Goal: Check status: Check status

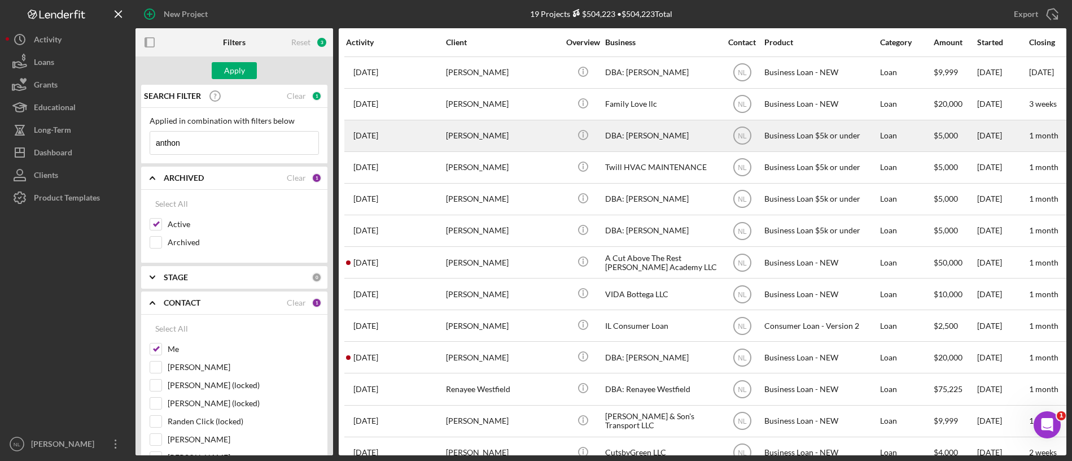
type input "anthon"
click at [519, 136] on div "[PERSON_NAME]" at bounding box center [502, 136] width 113 height 30
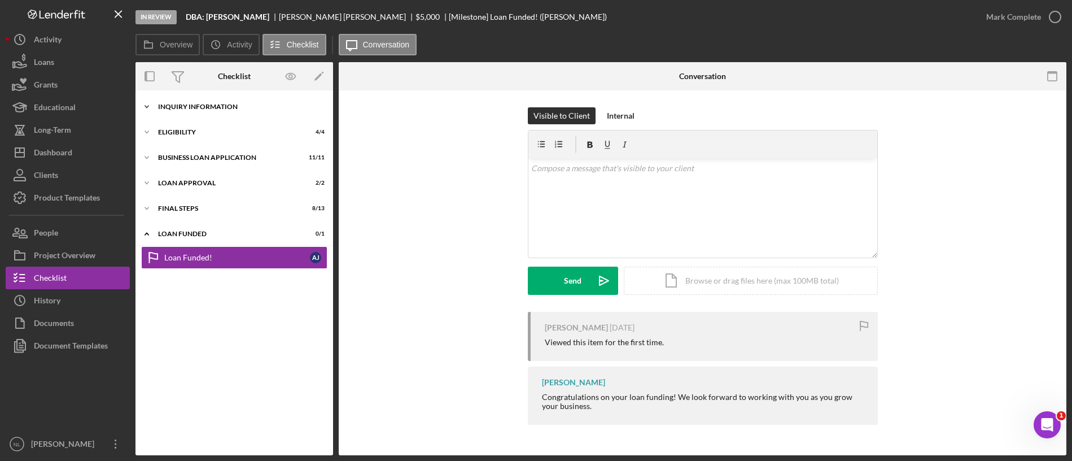
click at [213, 115] on div "Icon/Expander INQUIRY INFORMATION 11 / 11" at bounding box center [234, 106] width 198 height 23
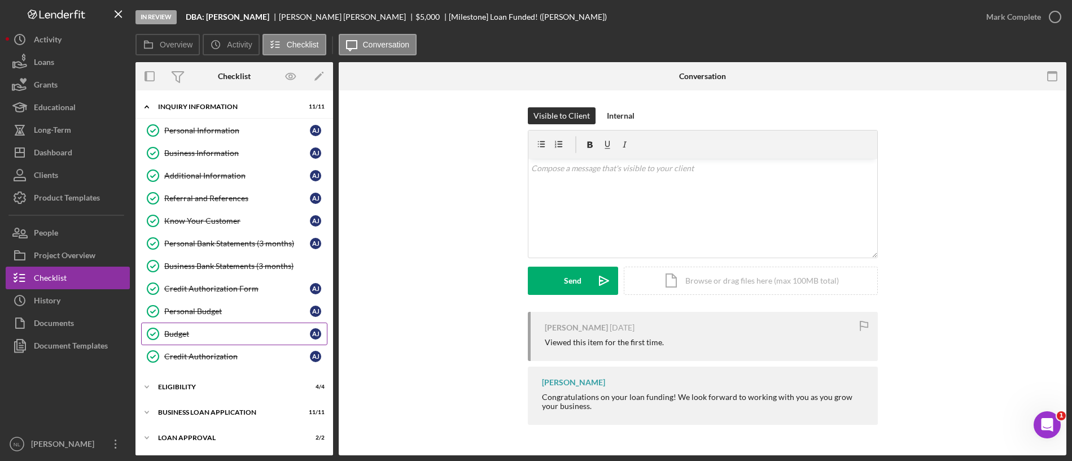
scroll to position [80, 0]
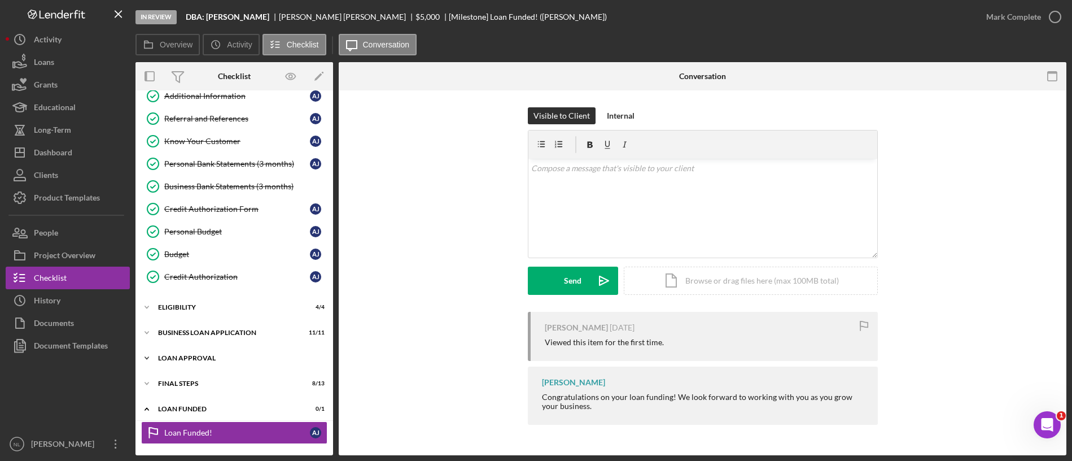
click at [208, 357] on div "Loan Approval" at bounding box center [238, 357] width 161 height 7
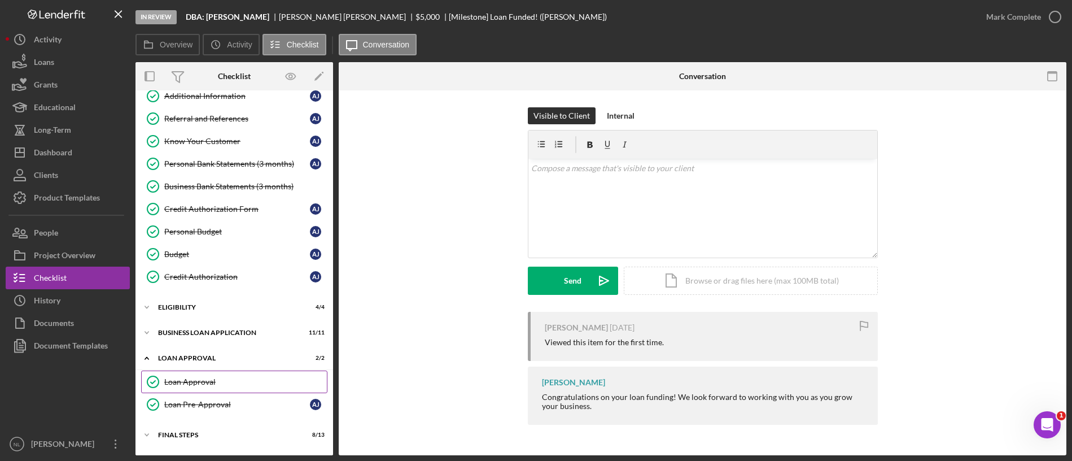
click at [224, 377] on div "Loan Approval" at bounding box center [245, 381] width 163 height 9
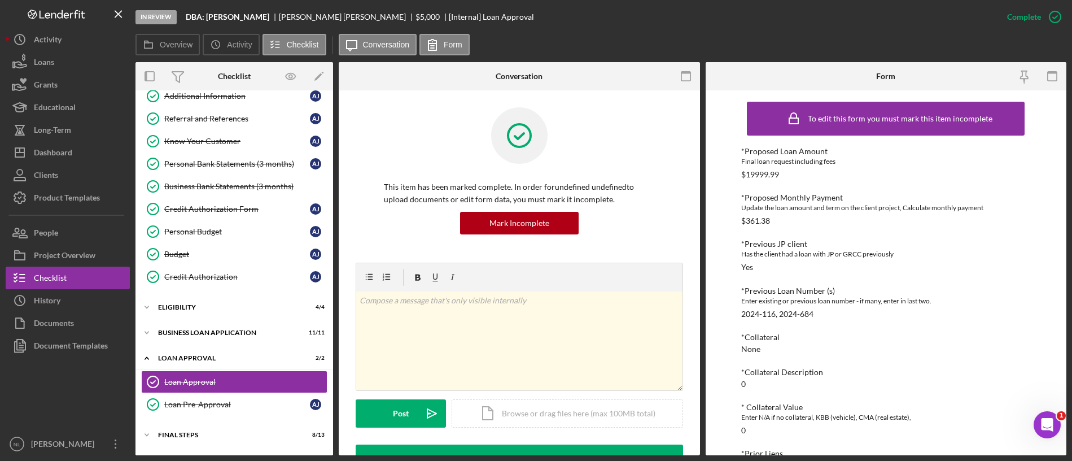
click at [756, 312] on div "2024-116, 2024-684" at bounding box center [777, 313] width 72 height 9
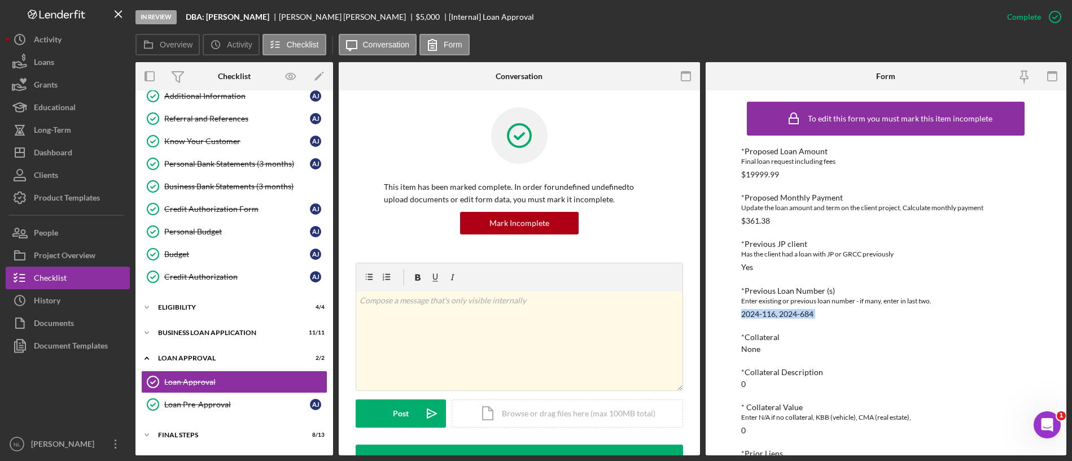
click at [756, 312] on div "2024-116, 2024-684" at bounding box center [777, 313] width 72 height 9
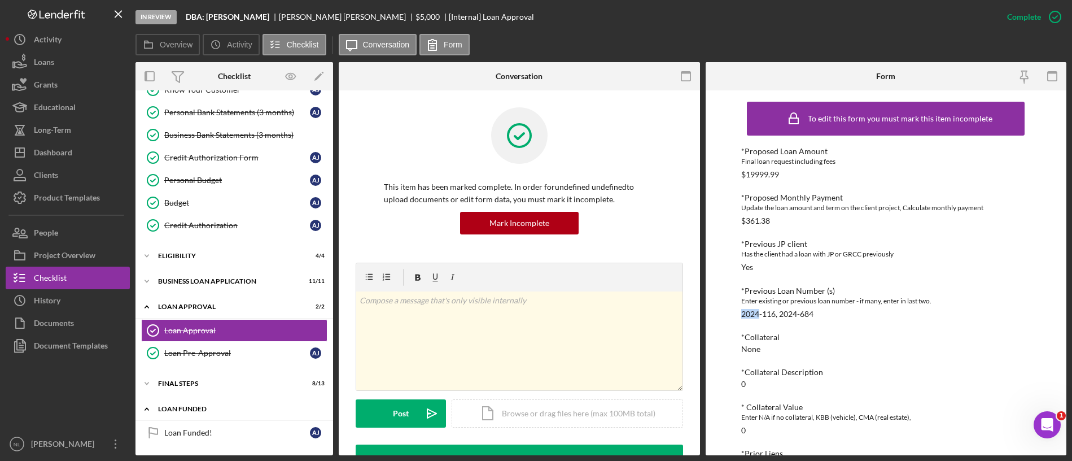
click at [221, 405] on div "LOAN FUNDED" at bounding box center [238, 408] width 161 height 7
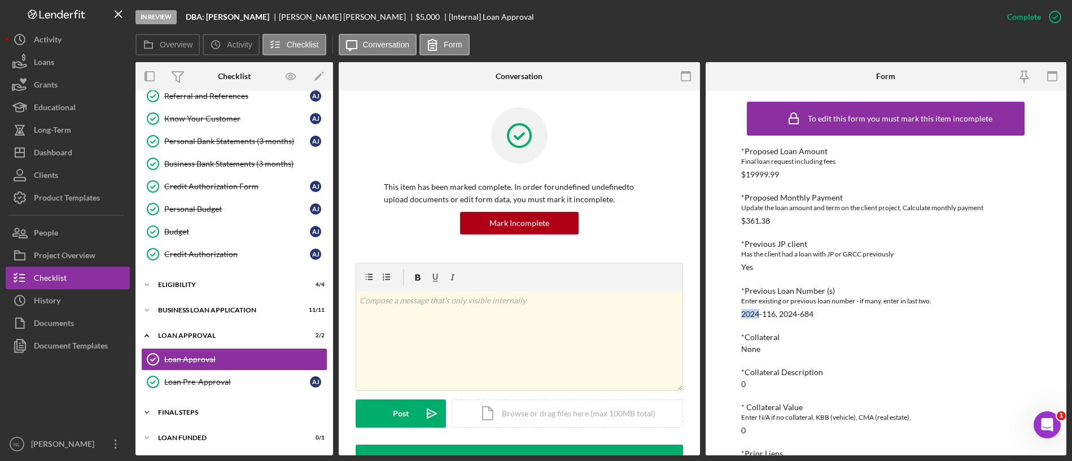
click at [199, 413] on div "Final Steps" at bounding box center [238, 412] width 161 height 7
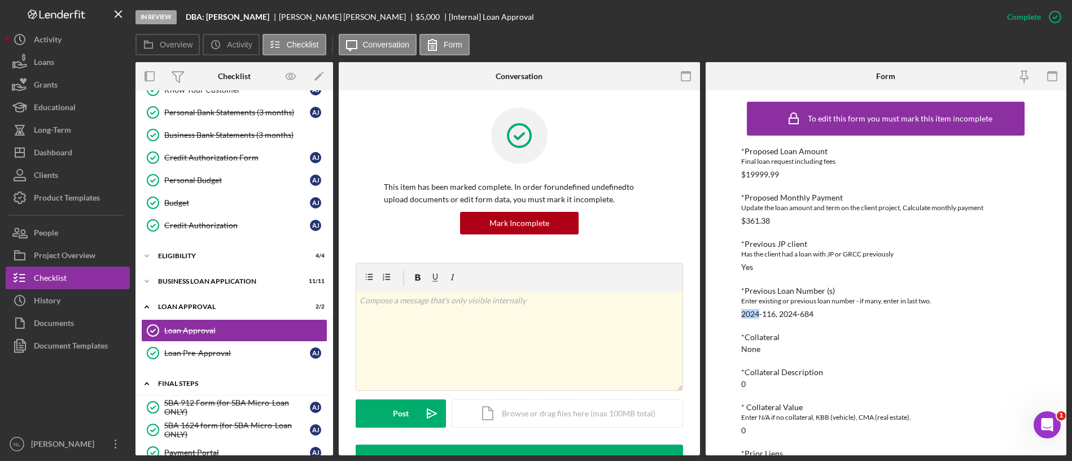
scroll to position [402, 0]
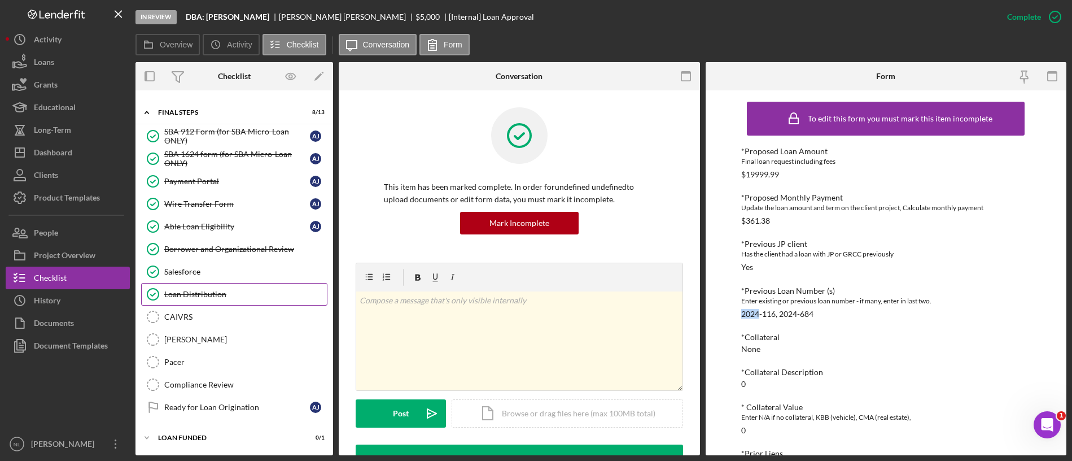
click at [221, 287] on link "Loan Distribution Loan Distribution" at bounding box center [234, 294] width 186 height 23
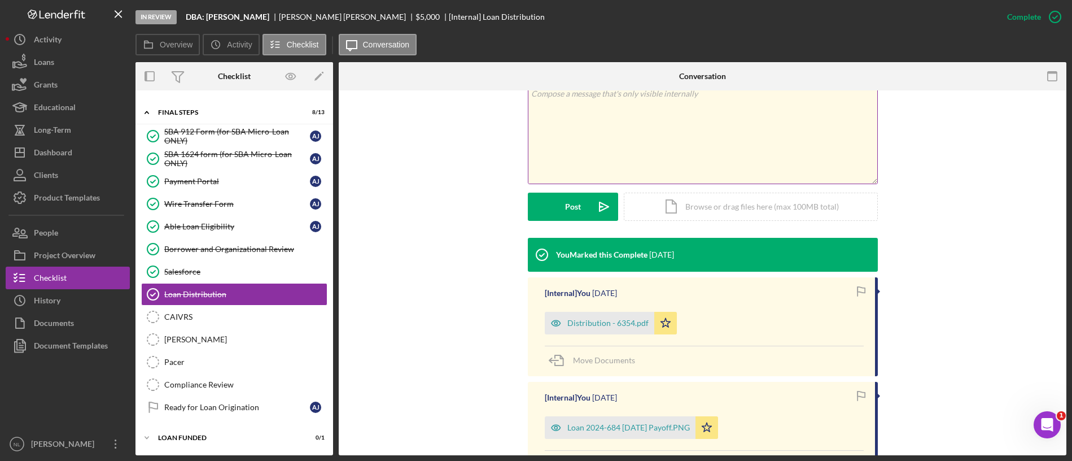
scroll to position [209, 0]
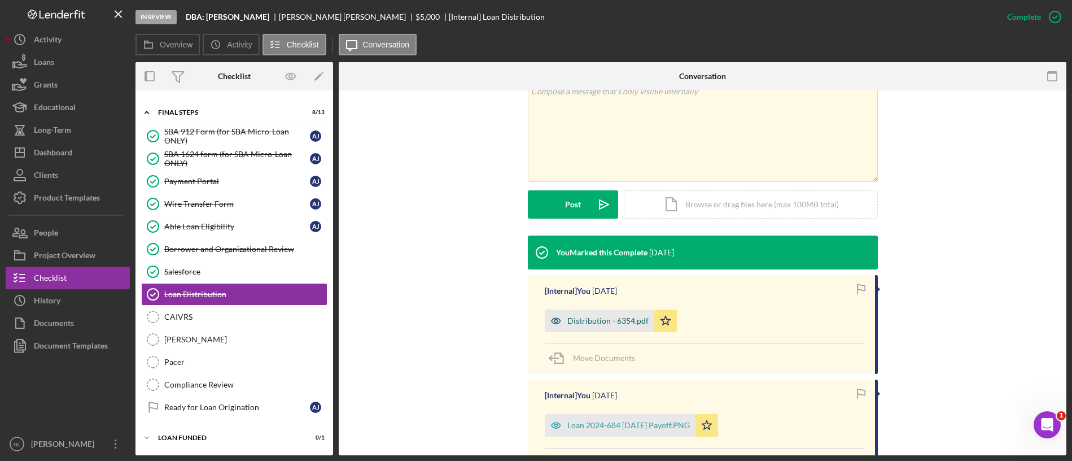
click at [606, 318] on div "Distribution - 6354.pdf" at bounding box center [607, 320] width 81 height 9
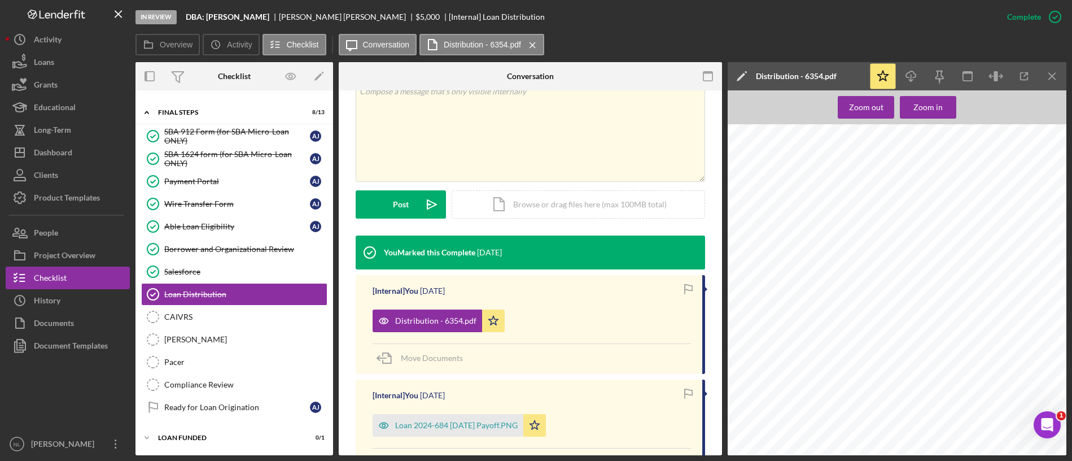
scroll to position [438, 0]
click at [770, 378] on span "2024-684" at bounding box center [773, 379] width 25 height 6
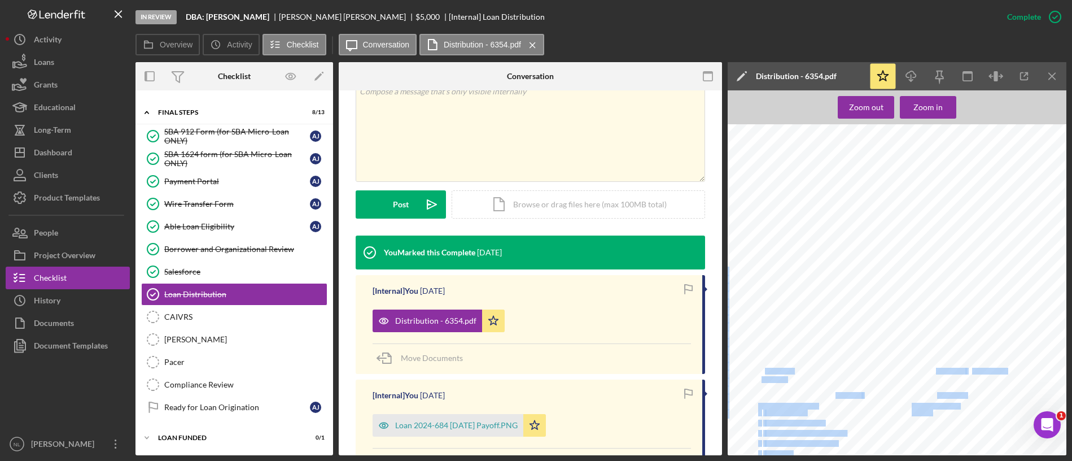
drag, startPoint x: 788, startPoint y: 379, endPoint x: 761, endPoint y: 378, distance: 26.6
click at [761, 378] on div "Nature of Business Lawn Care Fund Distribution Payees Add all payees, including…" at bounding box center [900, 356] width 345 height 447
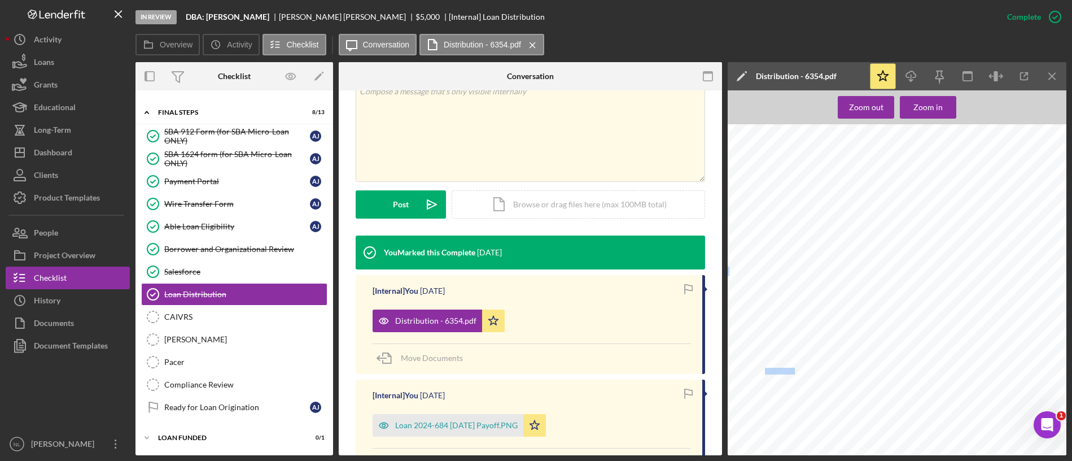
click at [761, 378] on span "2024-684" at bounding box center [773, 379] width 25 height 6
drag, startPoint x: 786, startPoint y: 377, endPoint x: 763, endPoint y: 374, distance: 23.3
click at [763, 374] on div "Nature of Business Lawn Care Fund Distribution Payees Add all payees, including…" at bounding box center [900, 356] width 345 height 447
click at [765, 376] on span "2024-684" at bounding box center [773, 379] width 25 height 6
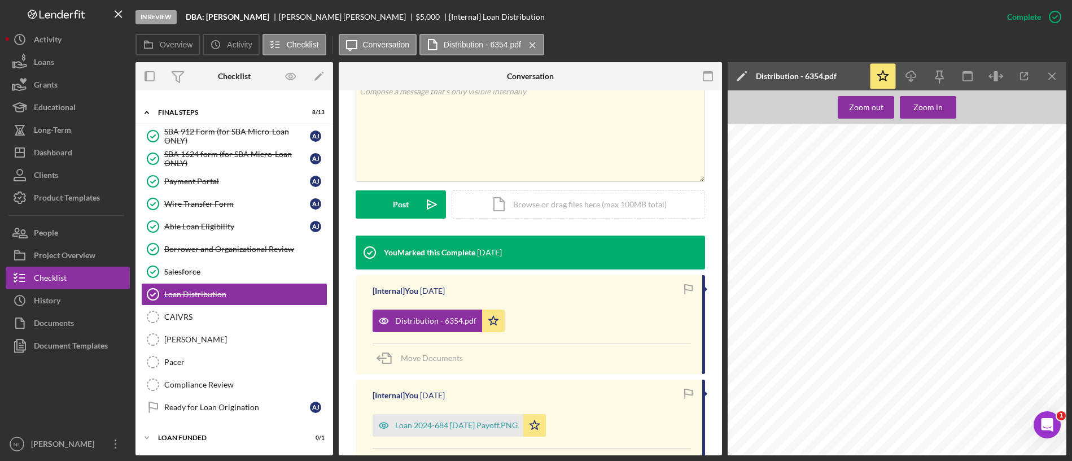
click at [765, 376] on span "2024-684" at bounding box center [773, 379] width 25 height 6
copy span "2024"
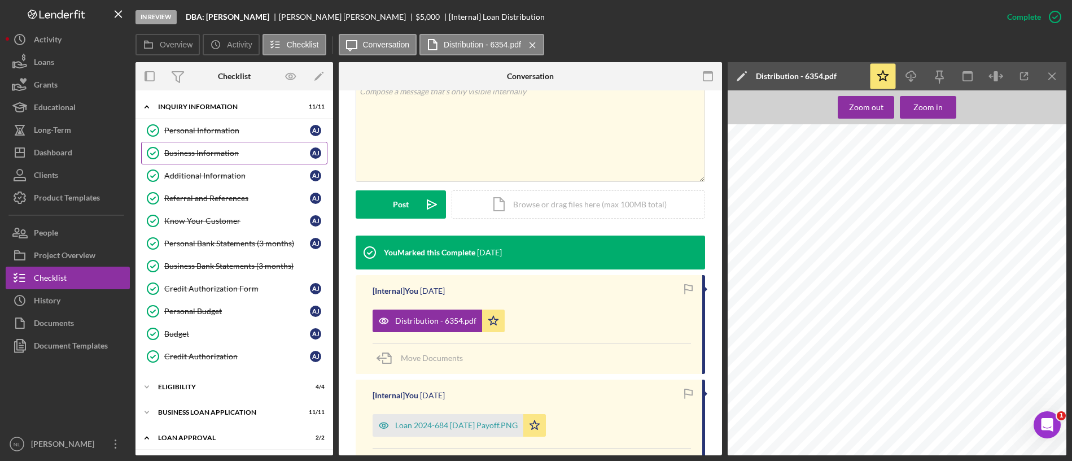
click at [229, 142] on link "Business Information Business Information A J" at bounding box center [234, 153] width 186 height 23
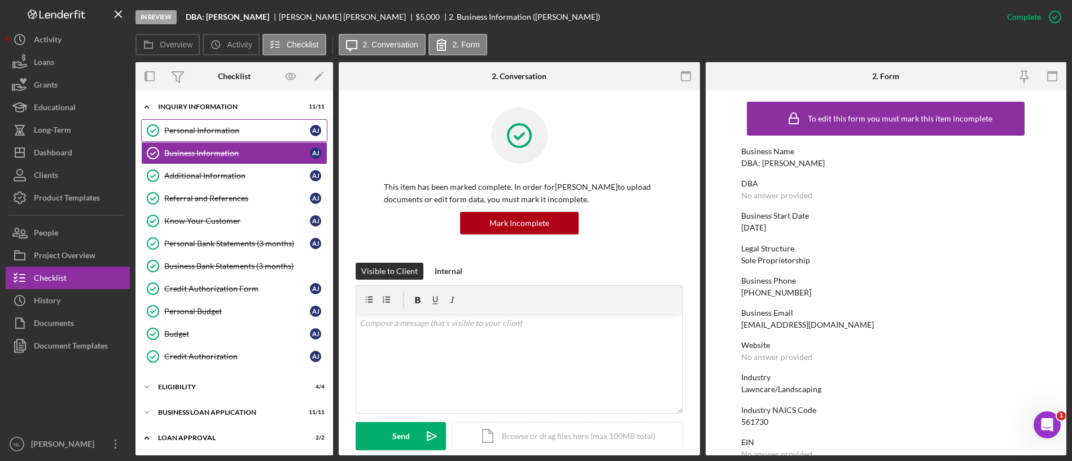
click at [226, 135] on link "Personal Information Personal Information A J" at bounding box center [234, 130] width 186 height 23
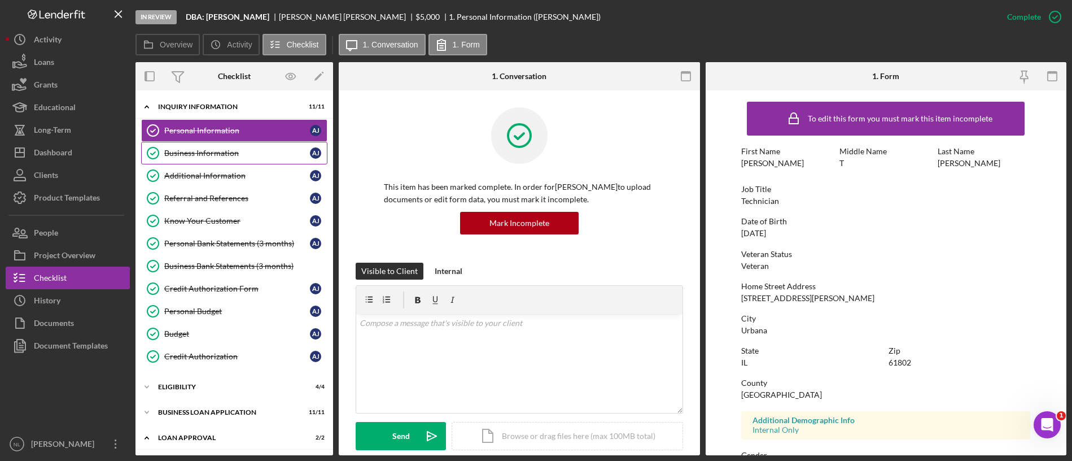
click at [212, 151] on div "Business Information" at bounding box center [237, 152] width 146 height 9
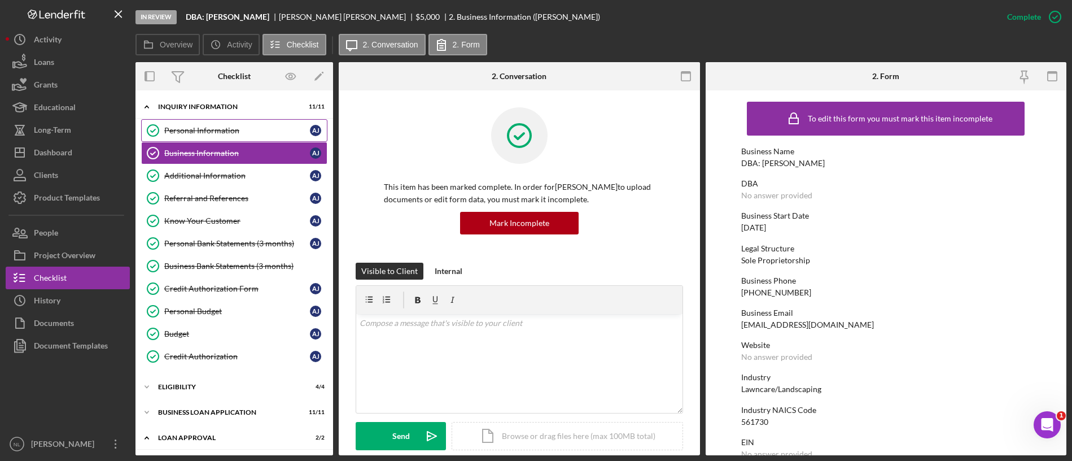
click at [208, 140] on link "Personal Information Personal Information A J" at bounding box center [234, 130] width 186 height 23
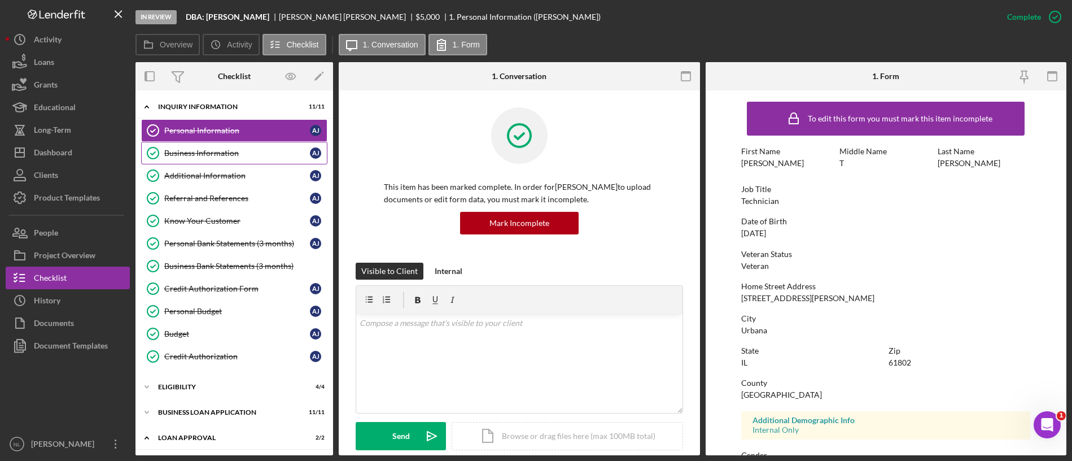
click at [206, 152] on div "Business Information" at bounding box center [237, 152] width 146 height 9
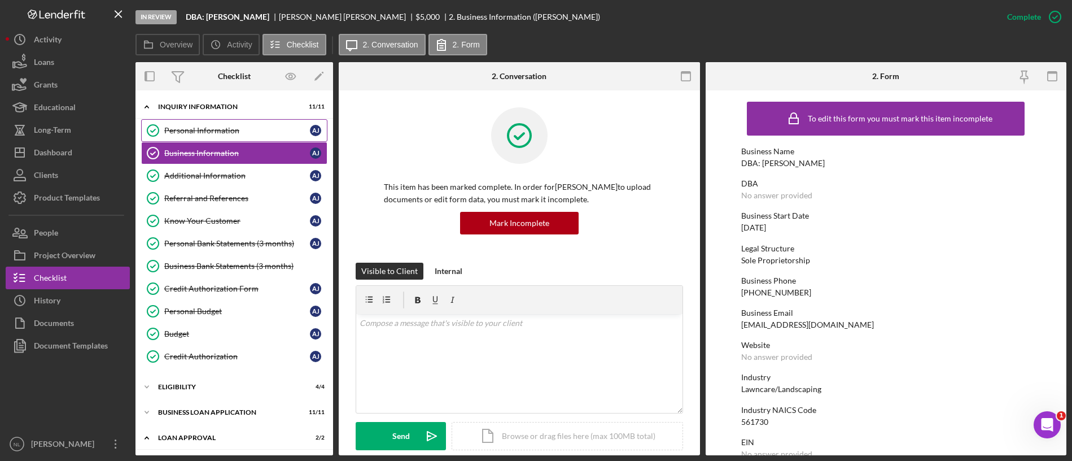
click at [195, 131] on div "Personal Information" at bounding box center [237, 130] width 146 height 9
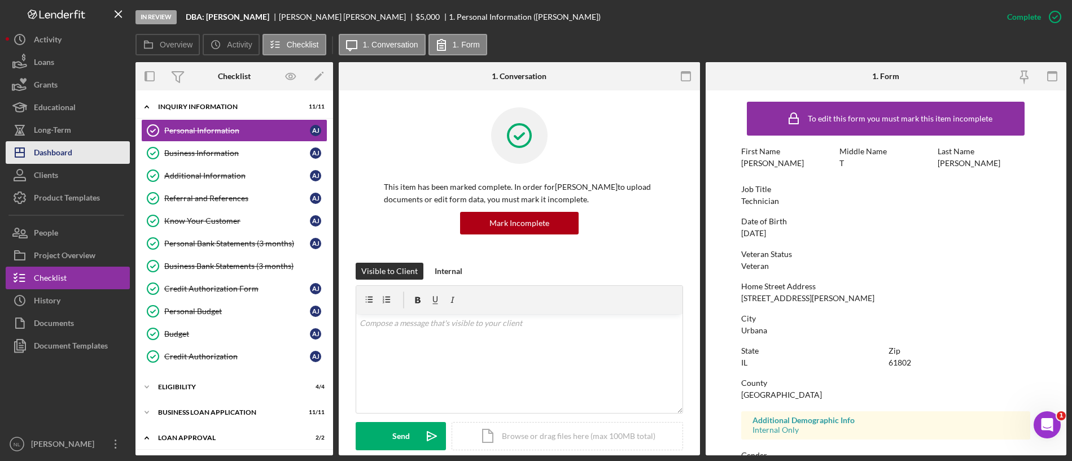
click at [92, 152] on button "Icon/Dashboard Dashboard" at bounding box center [68, 152] width 124 height 23
